Goal: Information Seeking & Learning: Check status

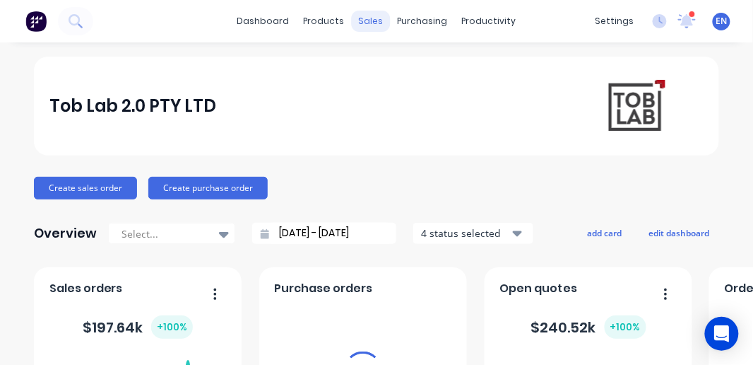
click at [365, 30] on div "sales" at bounding box center [371, 21] width 39 height 21
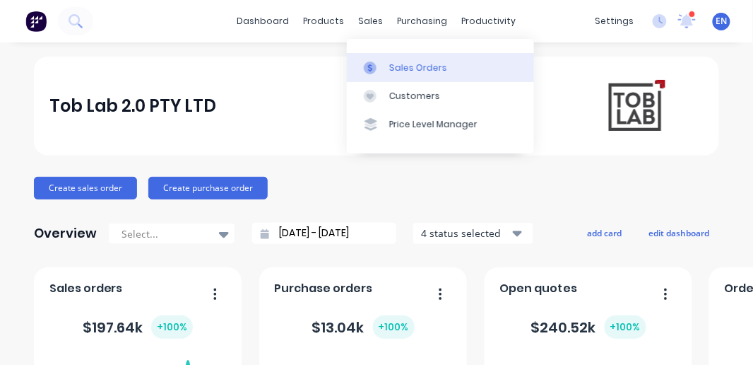
click at [386, 64] on link "Sales Orders" at bounding box center [440, 67] width 187 height 28
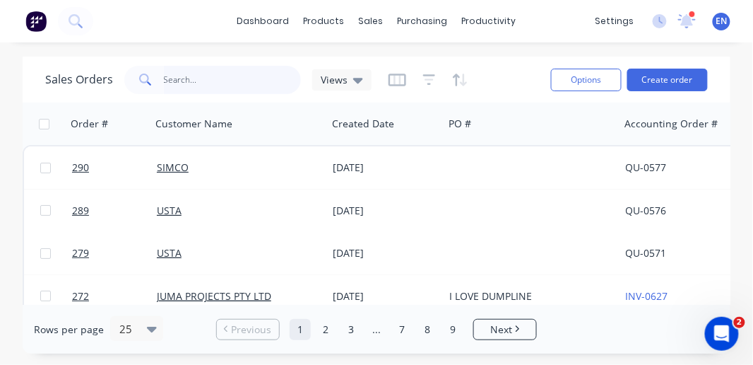
click at [217, 76] on input "text" at bounding box center [233, 80] width 138 height 28
type input "abyss"
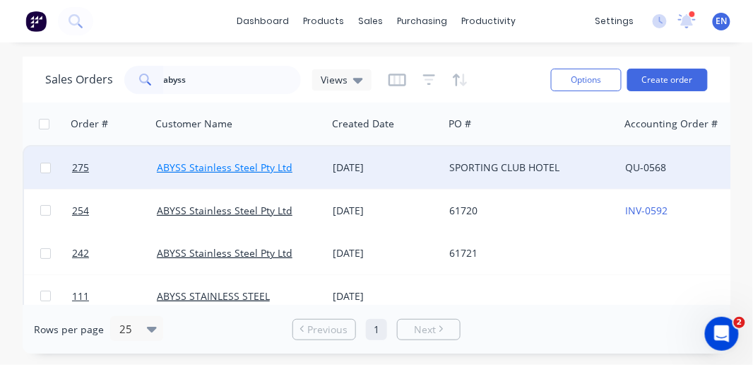
click at [224, 167] on link "ABYSS Stainless Steel Pty Ltd" at bounding box center [225, 166] width 136 height 13
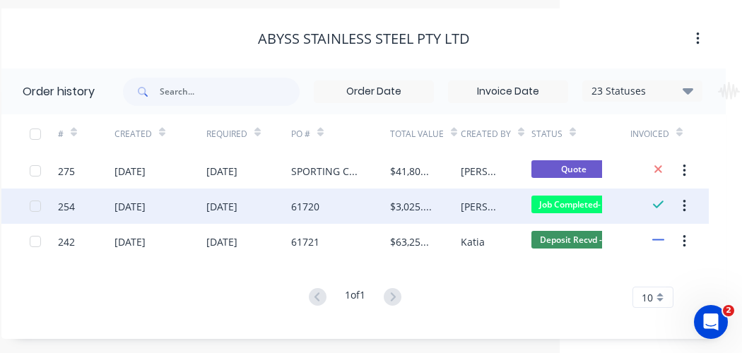
scroll to position [48, 184]
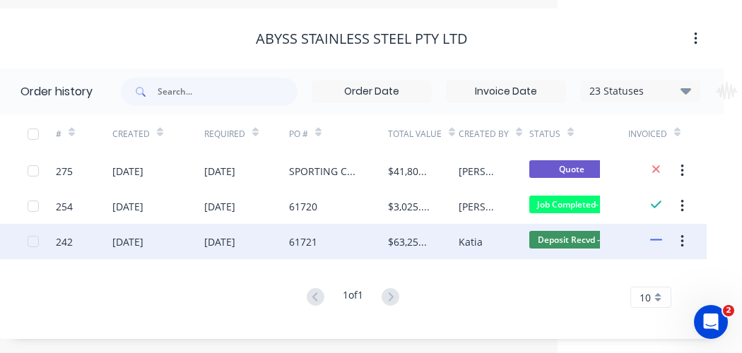
click at [343, 234] on div "61721" at bounding box center [338, 241] width 99 height 35
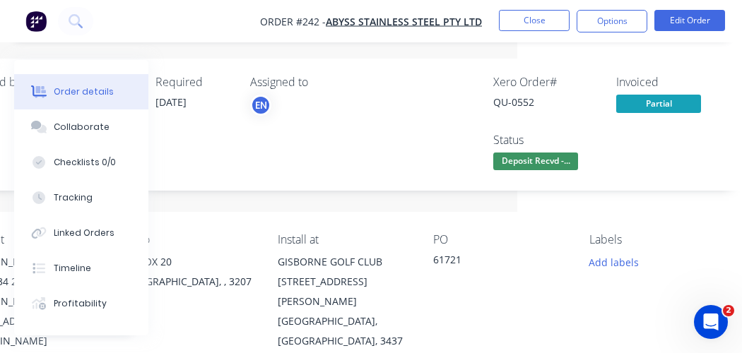
scroll to position [0, 225]
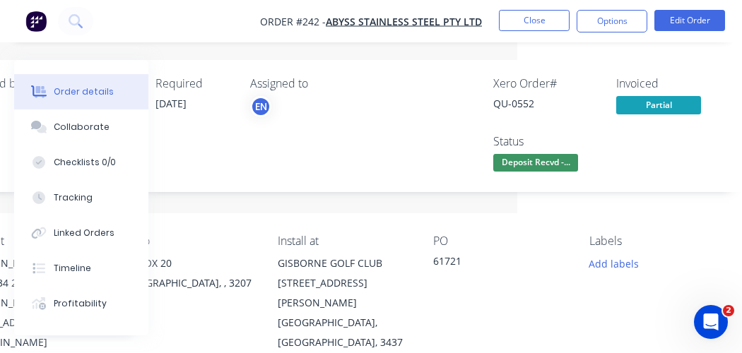
click at [343, 234] on div "Contact [PERSON_NAME] 0410 434 202 [PERSON_NAME][EMAIL_ADDRESS][DOMAIN_NAME] Bi…" at bounding box center [344, 293] width 799 height 160
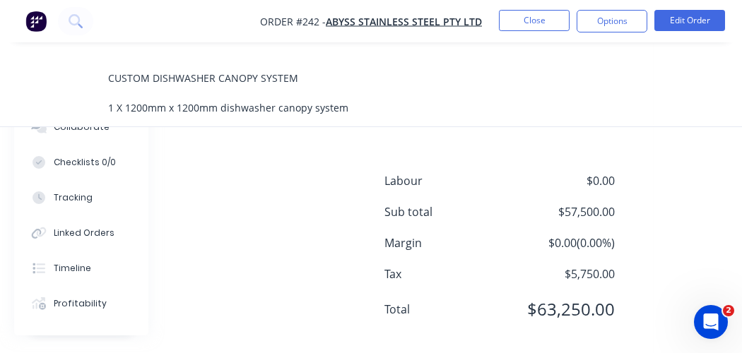
scroll to position [1067, 315]
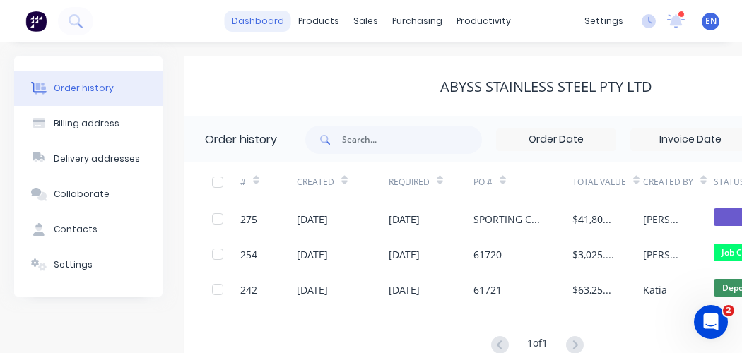
click at [276, 19] on link "dashboard" at bounding box center [258, 21] width 66 height 21
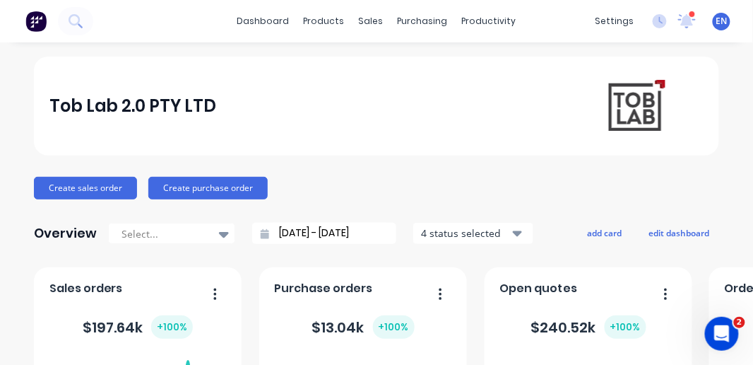
scroll to position [16, 0]
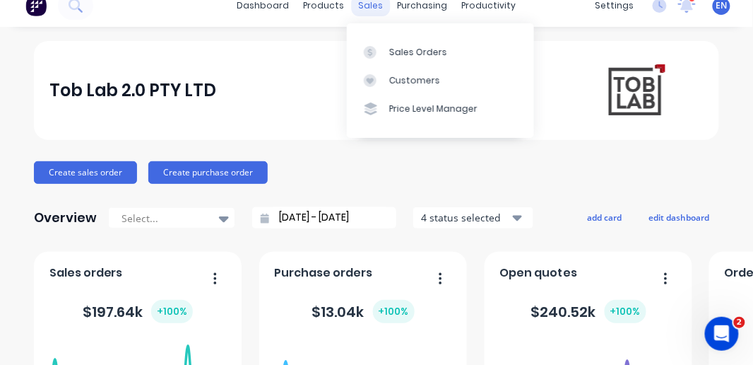
click at [362, 8] on div "sales" at bounding box center [371, 5] width 39 height 21
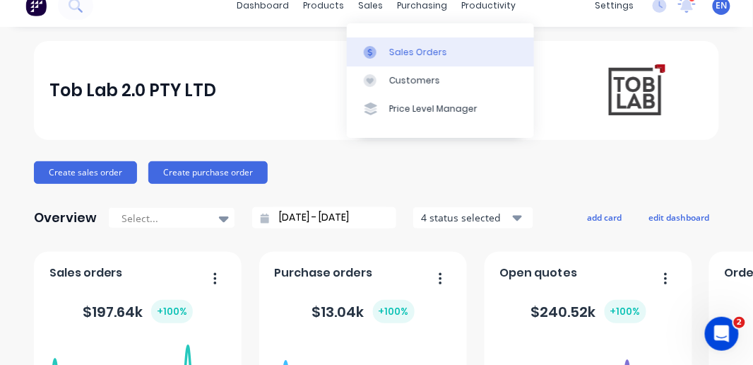
click at [394, 45] on link "Sales Orders" at bounding box center [440, 51] width 187 height 28
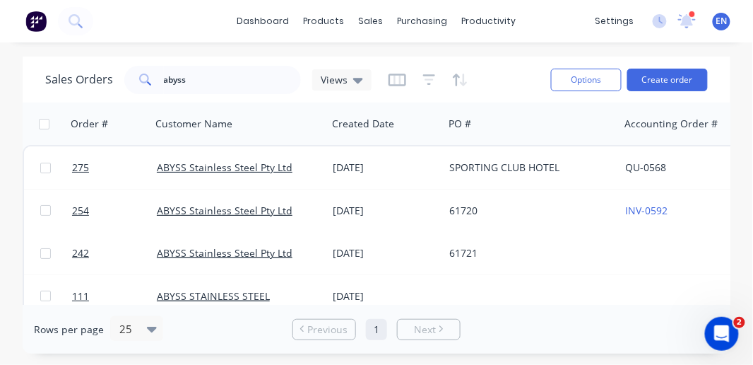
click at [37, 11] on img at bounding box center [35, 21] width 21 height 21
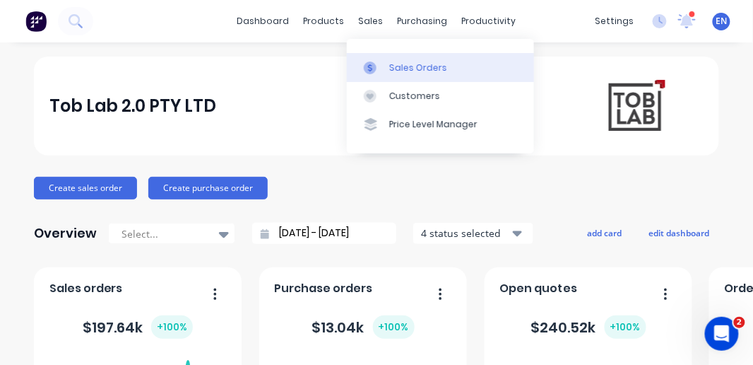
click at [384, 62] on div at bounding box center [374, 67] width 21 height 13
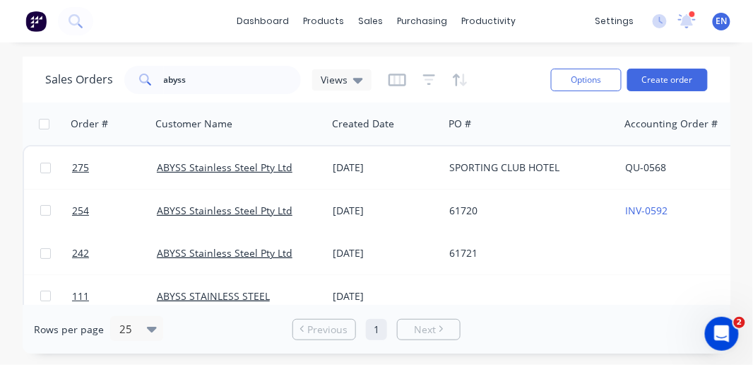
click at [466, 100] on div "Sales Orders abyss Views Options Create order" at bounding box center [377, 80] width 708 height 46
